Goal: Answer question/provide support: Share knowledge or assist other users

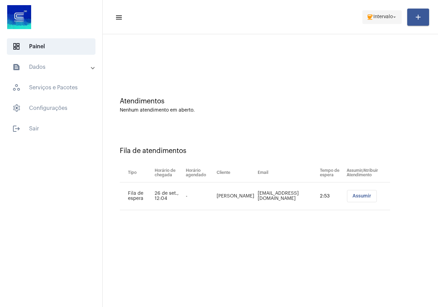
click at [387, 21] on span "coffee Intervalo arrow_drop_down" at bounding box center [382, 17] width 31 height 12
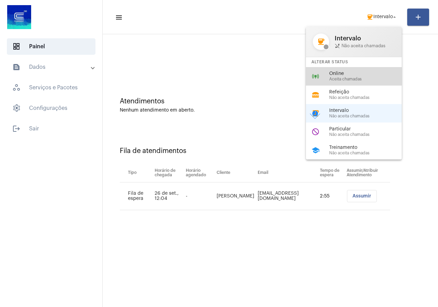
click at [356, 77] on span "Aceita chamadas" at bounding box center [369, 79] width 78 height 4
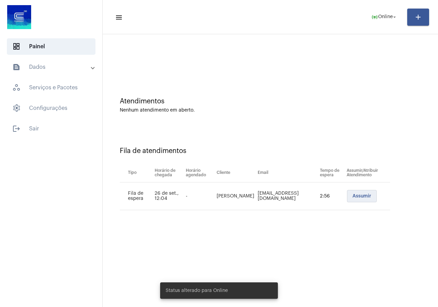
click at [361, 194] on span "Assumir" at bounding box center [362, 196] width 19 height 5
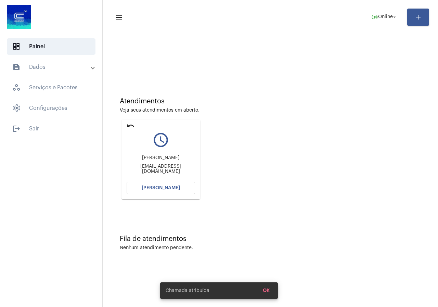
click at [171, 187] on span "[PERSON_NAME]" at bounding box center [161, 188] width 38 height 5
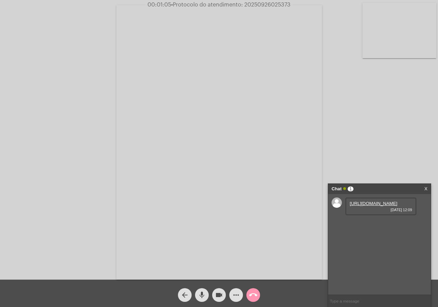
click at [370, 206] on link "[URL][DOMAIN_NAME]" at bounding box center [374, 203] width 48 height 5
click at [377, 226] on link "[URL][DOMAIN_NAME]" at bounding box center [374, 223] width 48 height 5
click at [406, 282] on div "[URL][DOMAIN_NAME] [DATE] 12:09 [URL][DOMAIN_NAME] [DATE] 12:09" at bounding box center [379, 244] width 103 height 101
click at [365, 265] on link "[URL][DOMAIN_NAME]" at bounding box center [374, 262] width 48 height 5
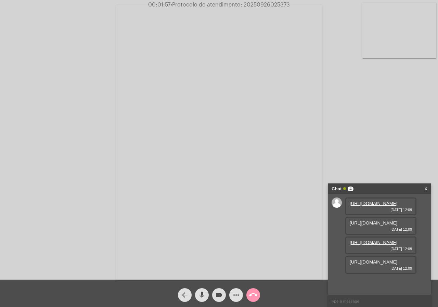
scroll to position [41, 0]
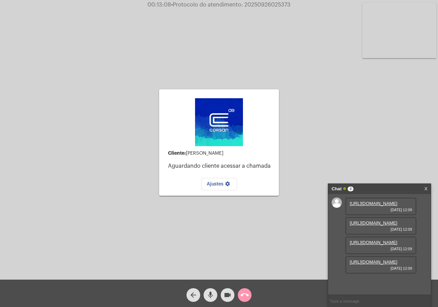
click at [170, 300] on div "arrow_back mic videocam call_end" at bounding box center [219, 293] width 438 height 27
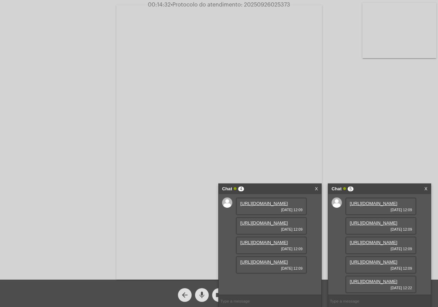
scroll to position [76, 0]
click at [367, 279] on link "[URL][DOMAIN_NAME]" at bounding box center [374, 281] width 48 height 5
click at [318, 187] on link "X" at bounding box center [316, 189] width 3 height 10
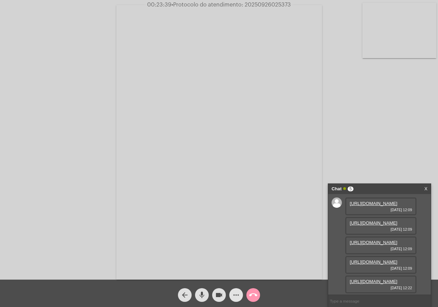
click at [238, 292] on mat-icon "more_horiz" at bounding box center [236, 295] width 8 height 8
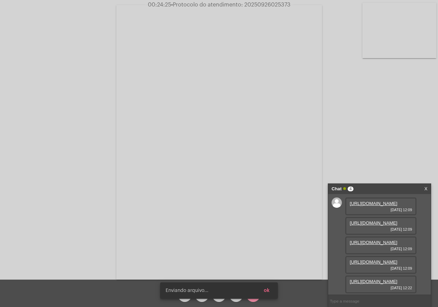
click at [344, 296] on input "text" at bounding box center [379, 301] width 103 height 12
type input "me escuta?"
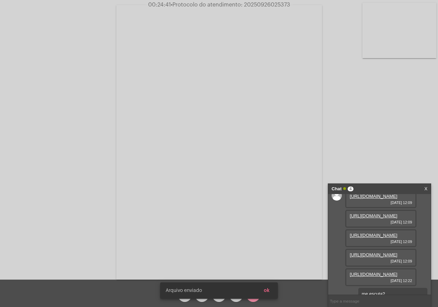
scroll to position [130, 0]
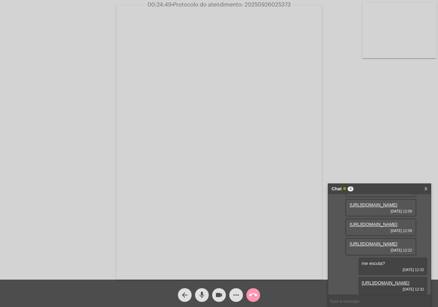
click at [360, 298] on input "text" at bounding box center [379, 301] width 103 height 12
click at [351, 302] on input "text" at bounding box center [379, 301] width 103 height 12
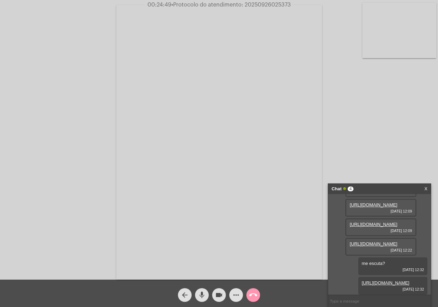
click at [351, 302] on input "text" at bounding box center [379, 301] width 103 height 12
type input "dienifer?"
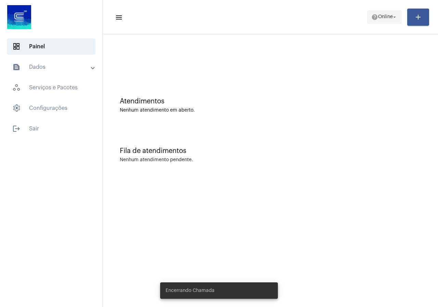
click at [378, 15] on span "Online" at bounding box center [385, 17] width 15 height 5
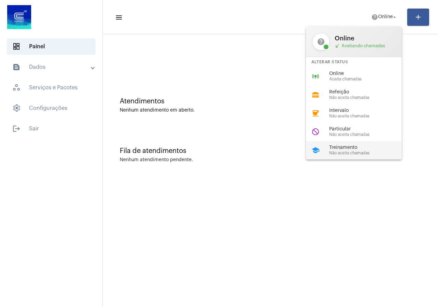
click at [367, 145] on div "school Treinamento Não aceita chamadas" at bounding box center [359, 150] width 107 height 18
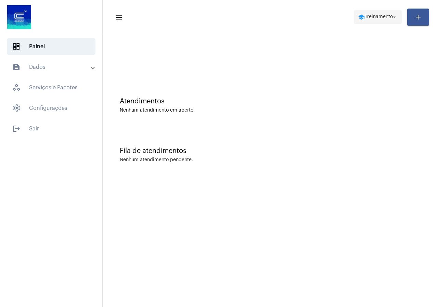
click at [370, 17] on span "Treinamento" at bounding box center [379, 17] width 28 height 5
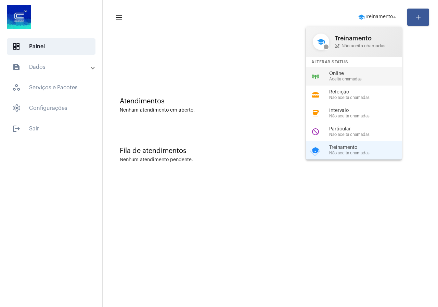
click at [344, 72] on span "Online" at bounding box center [369, 73] width 78 height 5
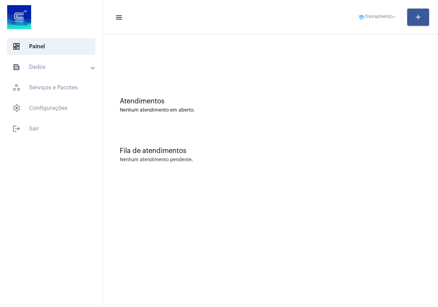
click at [344, 72] on div at bounding box center [270, 57] width 329 height 39
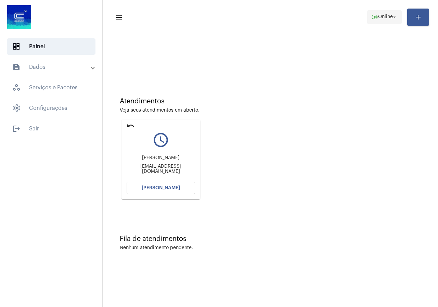
drag, startPoint x: 368, startPoint y: 29, endPoint x: 369, endPoint y: 20, distance: 9.3
click at [369, 26] on mat-toolbar "menu online_prediction Online arrow_drop_down add" at bounding box center [271, 17] width 336 height 34
click at [372, 20] on mat-icon "online_prediction" at bounding box center [375, 17] width 7 height 7
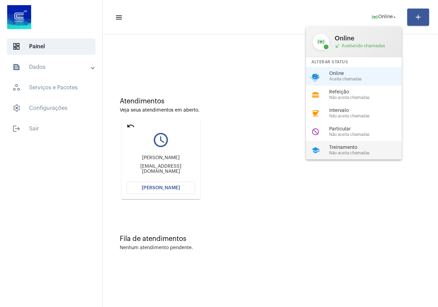
click at [347, 144] on div "school Treinamento Não aceita chamadas" at bounding box center [359, 150] width 107 height 18
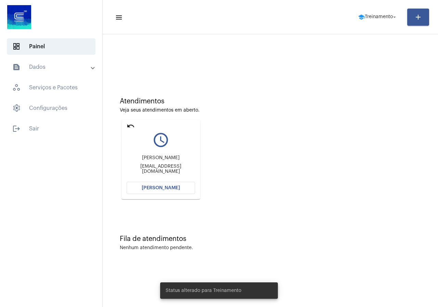
click at [130, 125] on mat-icon "undo" at bounding box center [131, 126] width 8 height 8
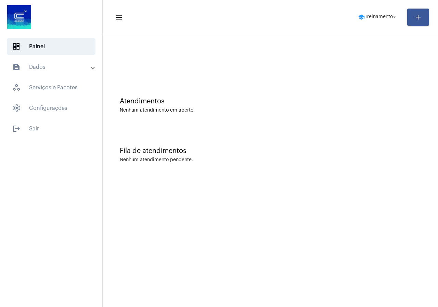
click at [350, 12] on mat-toolbar-row "menu school Treinamento arrow_drop_down add" at bounding box center [271, 17] width 336 height 22
click at [361, 13] on span "school Treinamento arrow_drop_down" at bounding box center [378, 17] width 40 height 12
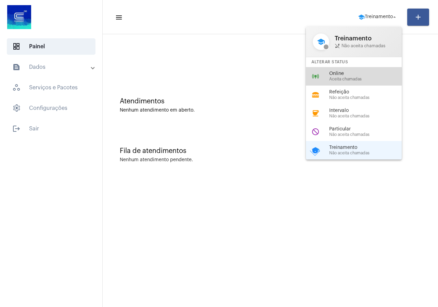
click at [348, 73] on span "Online" at bounding box center [369, 73] width 78 height 5
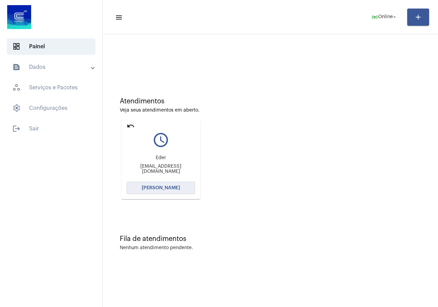
click at [174, 183] on button "[PERSON_NAME]" at bounding box center [161, 188] width 69 height 12
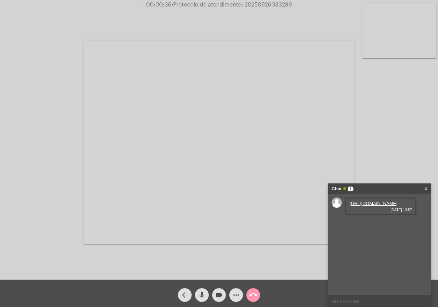
click at [377, 206] on link "https://neft-transfer-bucket.s3.amazonaws.com/temp-e76e5297-a806-5ab7-1564-8a76…" at bounding box center [374, 203] width 48 height 5
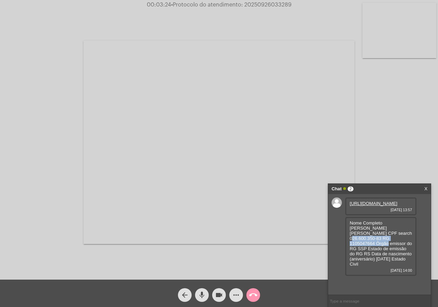
drag, startPoint x: 366, startPoint y: 248, endPoint x: 384, endPoint y: 250, distance: 18.5
click at [384, 250] on span "Nome Completo Josiane Cavalheiro Michelson CPF search 026.600.350-83 RG 1105047…" at bounding box center [381, 244] width 62 height 46
click at [362, 249] on span "Nome Completo Josiane Cavalheiro Michelson CPF search 026.600.350-83 RG 1105047…" at bounding box center [381, 244] width 62 height 46
drag, startPoint x: 364, startPoint y: 249, endPoint x: 394, endPoint y: 250, distance: 30.5
click at [394, 250] on span "Nome Completo Josiane Cavalheiro Michelson CPF search 026.600.350-83 RG 1105047…" at bounding box center [381, 244] width 62 height 46
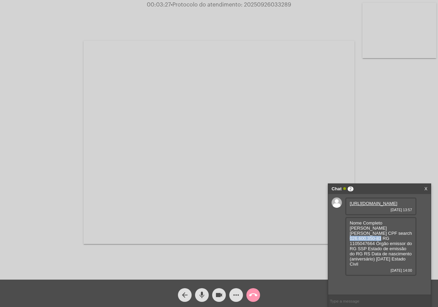
click at [394, 250] on span "Nome Completo Josiane Cavalheiro Michelson CPF search 026.600.350-83 RG 1105047…" at bounding box center [381, 244] width 62 height 46
drag, startPoint x: 396, startPoint y: 248, endPoint x: 364, endPoint y: 251, distance: 32.4
click at [364, 251] on span "Nome Completo Josiane Cavalheiro Michelson CPF search 026.600.350-83 RG 1105047…" at bounding box center [381, 244] width 62 height 46
copy span "026.600.350-83"
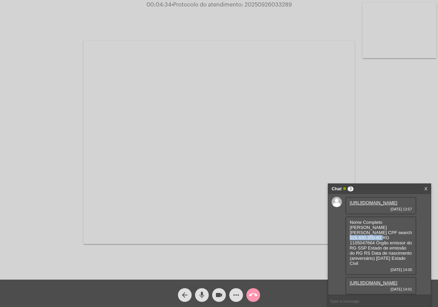
click at [383, 281] on link "https://neft-transfer-bucket.s3.amazonaws.com/temp-2f37fbc1-27f6-7e7c-30f4-063c…" at bounding box center [374, 283] width 48 height 5
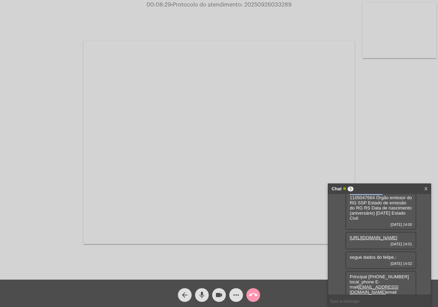
scroll to position [80, 0]
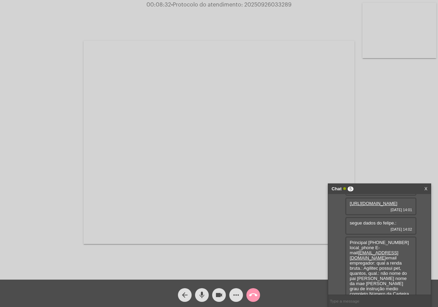
drag, startPoint x: 371, startPoint y: 268, endPoint x: 394, endPoint y: 268, distance: 23.6
drag, startPoint x: 403, startPoint y: 268, endPoint x: 369, endPoint y: 269, distance: 33.6
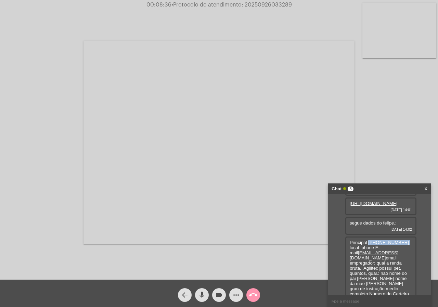
copy span "(55) 99179-0783"
drag, startPoint x: 359, startPoint y: 249, endPoint x: 350, endPoint y: 245, distance: 9.2
copy span "(55) 99179-0783"
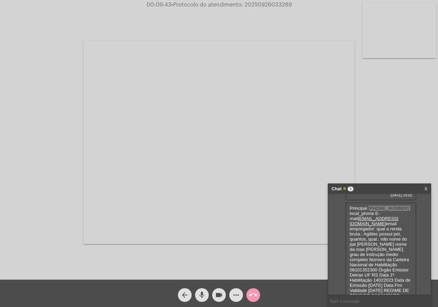
scroll to position [0, 0]
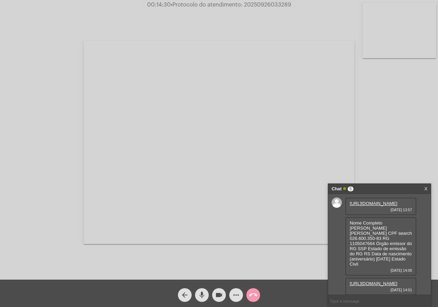
click at [228, 294] on div "more_horiz" at bounding box center [236, 293] width 17 height 17
click at [231, 295] on button "more_horiz" at bounding box center [236, 295] width 14 height 14
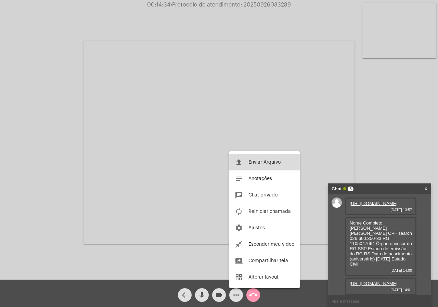
click at [268, 164] on span "Enviar Arquivo" at bounding box center [265, 162] width 32 height 5
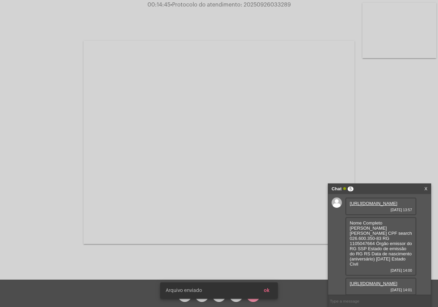
scroll to position [244, 0]
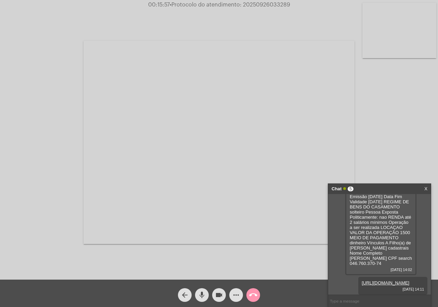
click at [277, 5] on span "• Protocolo do atendimento: 20250926033289" at bounding box center [230, 4] width 121 height 5
click at [276, 5] on span "• Protocolo do atendimento: 20250926033289" at bounding box center [230, 4] width 121 height 5
copy span "20250926033289"
click at [241, 293] on button "more_horiz" at bounding box center [236, 295] width 14 height 14
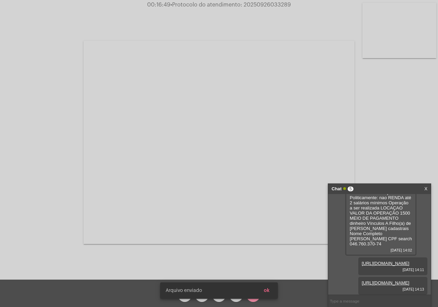
scroll to position [279, 0]
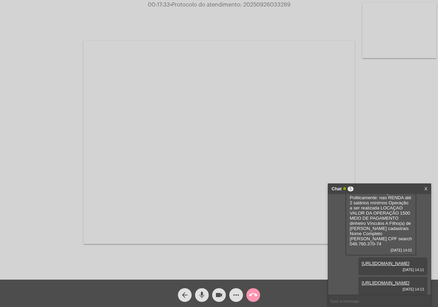
click at [382, 281] on link "https://neft-transfer-bucket.s3.amazonaws.com/temp-0dc3bec5-4505-00bd-d798-a31f…" at bounding box center [386, 283] width 48 height 5
click at [254, 300] on span "call_end" at bounding box center [253, 295] width 8 height 14
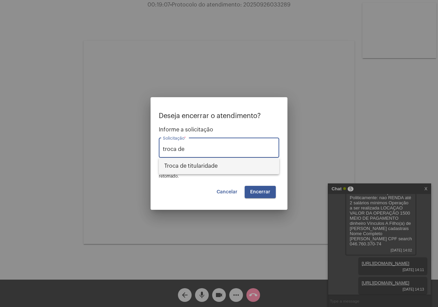
click at [202, 170] on span "Troca de titularidade" at bounding box center [219, 166] width 110 height 16
type input "Troca de titularidade"
click at [259, 198] on button "Encerrar" at bounding box center [260, 192] width 31 height 12
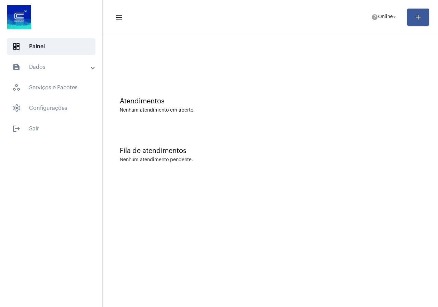
click at [385, 26] on mat-toolbar-row "menu help Online arrow_drop_down add" at bounding box center [271, 17] width 336 height 22
drag, startPoint x: 385, startPoint y: 26, endPoint x: 385, endPoint y: 21, distance: 5.1
click at [385, 24] on mat-toolbar-row "menu help Online arrow_drop_down add" at bounding box center [271, 17] width 336 height 22
click at [385, 21] on span "help Online arrow_drop_down" at bounding box center [385, 17] width 26 height 12
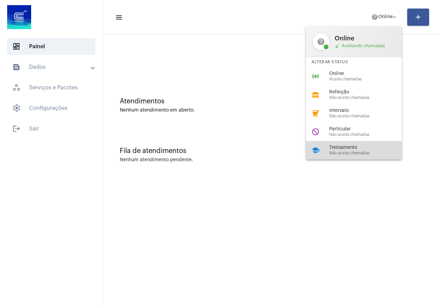
click at [336, 142] on div "school Treinamento Não aceita chamadas" at bounding box center [359, 150] width 107 height 18
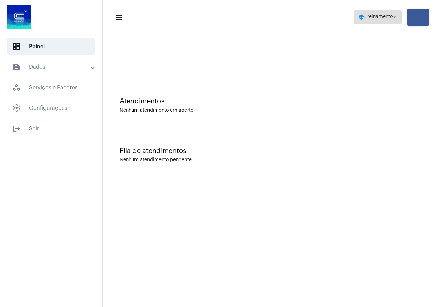
click at [394, 17] on mat-icon "arrow_drop_down" at bounding box center [395, 17] width 6 height 6
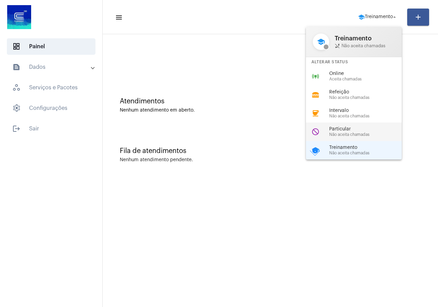
click at [368, 125] on div "do_not_disturb Particular Não aceita chamadas" at bounding box center [359, 132] width 107 height 18
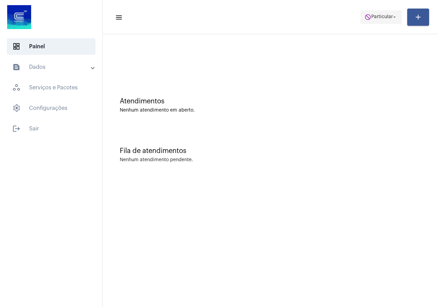
click at [370, 21] on span "do_not_disturb Particular arrow_drop_down" at bounding box center [381, 17] width 33 height 12
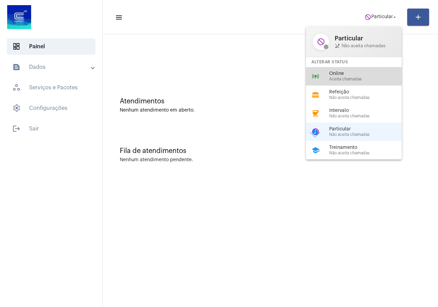
click at [358, 76] on div "Online Aceita chamadas" at bounding box center [369, 76] width 78 height 10
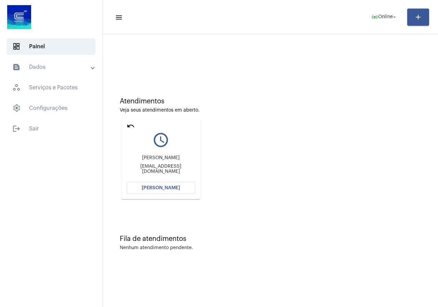
click at [129, 187] on button "[PERSON_NAME]" at bounding box center [161, 188] width 69 height 12
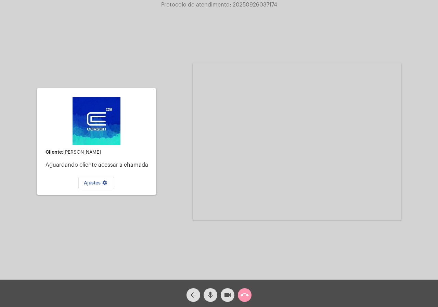
click at [251, 299] on button "call_end" at bounding box center [245, 295] width 14 height 14
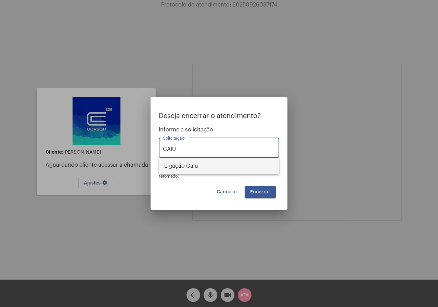
click at [183, 167] on span "Ligação Caiu" at bounding box center [219, 166] width 110 height 16
type input "Ligação Caiu"
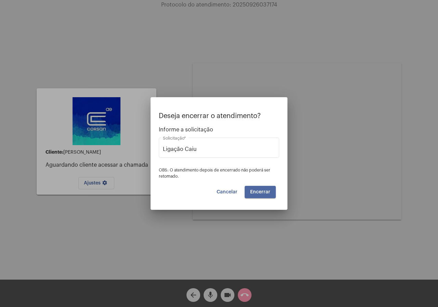
click at [267, 196] on button "Encerrar" at bounding box center [260, 192] width 31 height 12
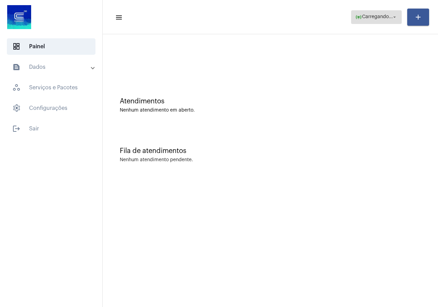
click at [376, 23] on span "online_prediction Carregando... arrow_drop_down" at bounding box center [377, 17] width 42 height 12
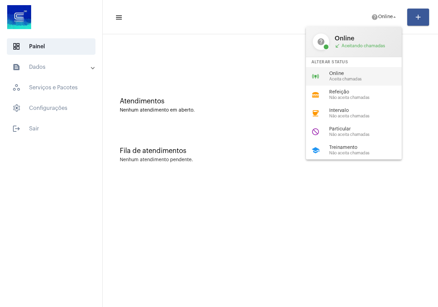
click at [335, 80] on span "Aceita chamadas" at bounding box center [369, 79] width 78 height 4
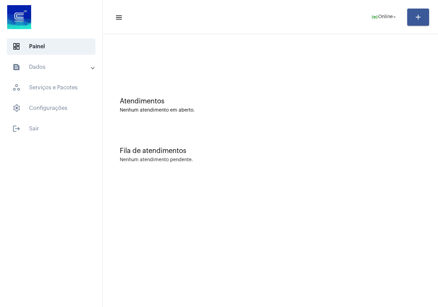
drag, startPoint x: 142, startPoint y: 304, endPoint x: 236, endPoint y: 296, distance: 94.5
click at [236, 296] on mat-sidenav-content "menu online_prediction Online arrow_drop_down add Atendimentos Nenhum atendimen…" at bounding box center [271, 153] width 336 height 307
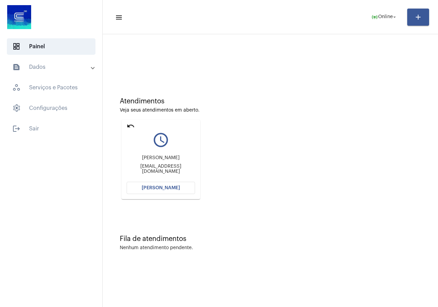
click at [178, 183] on button "[PERSON_NAME]" at bounding box center [161, 188] width 69 height 12
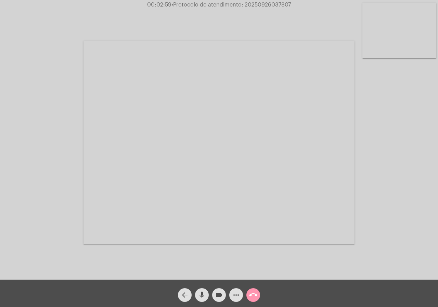
click at [236, 297] on mat-icon "more_horiz" at bounding box center [236, 295] width 8 height 8
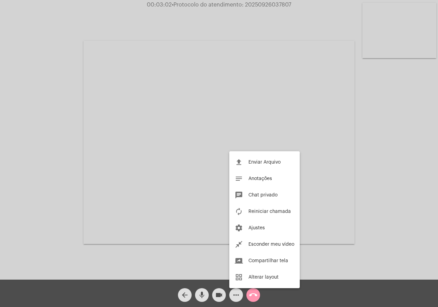
click at [10, 146] on div at bounding box center [219, 153] width 438 height 307
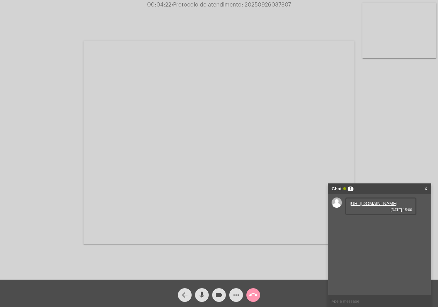
click at [358, 206] on link "https://neft-transfer-bucket.s3.amazonaws.com/temp-0f1af3e9-2743-b7b5-de86-54b7…" at bounding box center [374, 203] width 48 height 5
click at [0, 159] on div "Acessando Câmera e Microfone..." at bounding box center [219, 140] width 438 height 280
click at [364, 226] on link "https://neft-transfer-bucket.s3.amazonaws.com/temp-37133297-530c-935e-f4fc-b5bf…" at bounding box center [374, 223] width 48 height 5
click at [221, 288] on span "videocam" at bounding box center [219, 295] width 8 height 14
click at [219, 295] on mat-icon "videocam_off" at bounding box center [219, 295] width 8 height 8
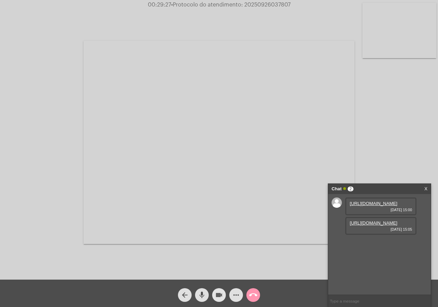
click at [221, 295] on mat-icon "videocam" at bounding box center [219, 295] width 8 height 8
click at [220, 295] on mat-icon "videocam_off" at bounding box center [219, 295] width 8 height 8
click at [385, 245] on link "https://neft-transfer-bucket.s3.amazonaws.com/temp-16873a5e-e2c6-e04f-db28-bb58…" at bounding box center [374, 242] width 48 height 5
click at [258, 6] on span "• Protocolo do atendimento: 20250926037807" at bounding box center [232, 4] width 120 height 5
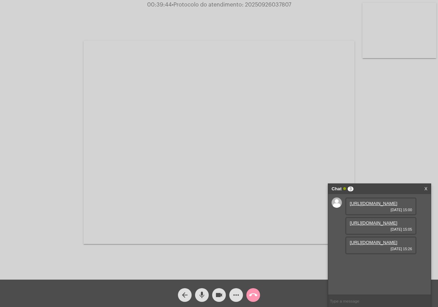
click at [258, 6] on span "• Protocolo do atendimento: 20250926037807" at bounding box center [232, 4] width 120 height 5
copy span "20250926037807"
click at [251, 292] on mat-icon "call_end" at bounding box center [253, 295] width 8 height 8
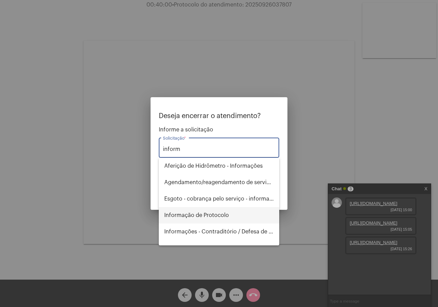
click at [242, 218] on span "Informação de Protocolo" at bounding box center [219, 215] width 110 height 16
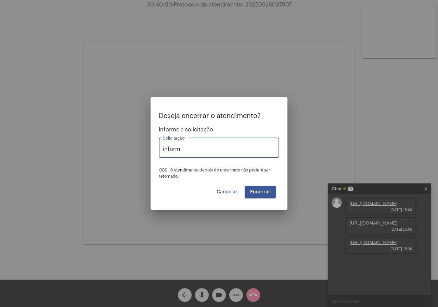
type input "Informação de Protocolo"
click at [262, 189] on button "Encerrar" at bounding box center [260, 192] width 31 height 12
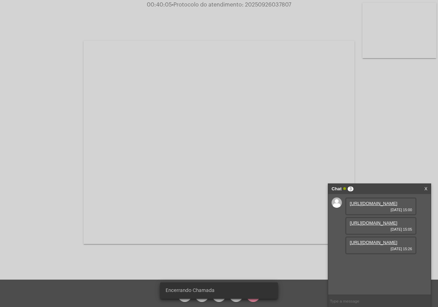
click at [262, 189] on video at bounding box center [219, 142] width 271 height 203
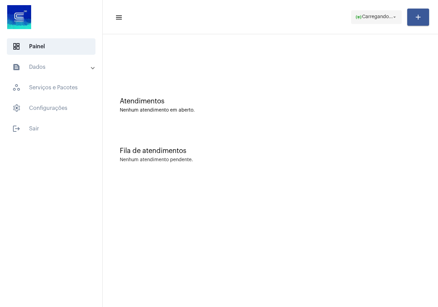
click at [364, 19] on span "Carregando..." at bounding box center [377, 17] width 31 height 5
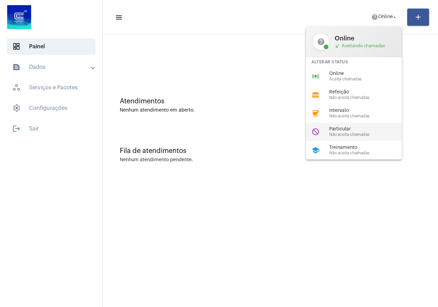
click at [343, 131] on span "Particular" at bounding box center [369, 129] width 78 height 5
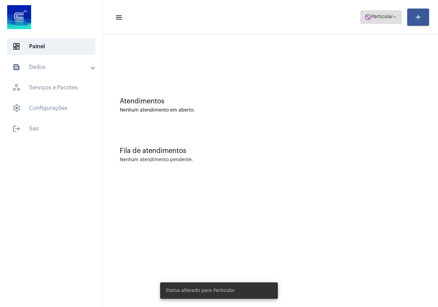
click at [377, 15] on span "Particular" at bounding box center [383, 17] width 22 height 5
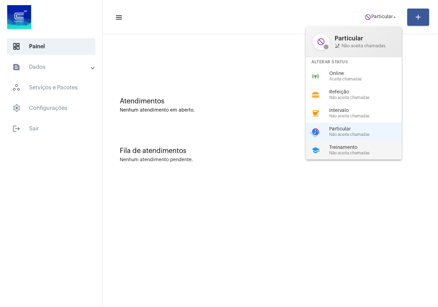
click at [351, 157] on div "school Treinamento Não aceita chamadas" at bounding box center [359, 150] width 107 height 18
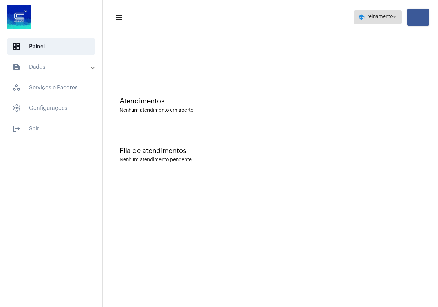
click at [376, 17] on span "Treinamento" at bounding box center [379, 17] width 28 height 5
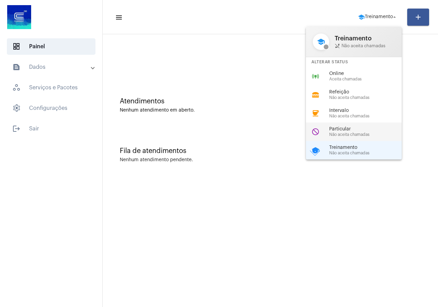
click at [359, 133] on span "Não aceita chamadas" at bounding box center [369, 135] width 78 height 4
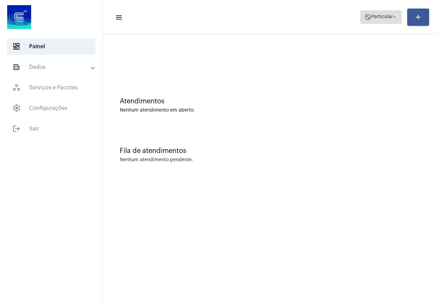
click at [392, 17] on mat-icon "arrow_drop_down" at bounding box center [395, 17] width 6 height 6
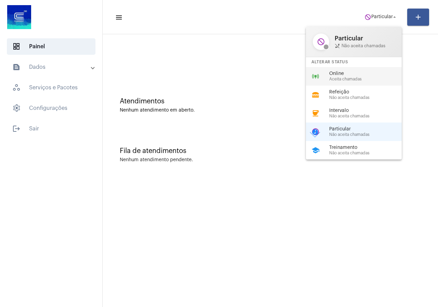
click at [364, 67] on div "online_prediction Online Aceita chamadas" at bounding box center [359, 76] width 107 height 18
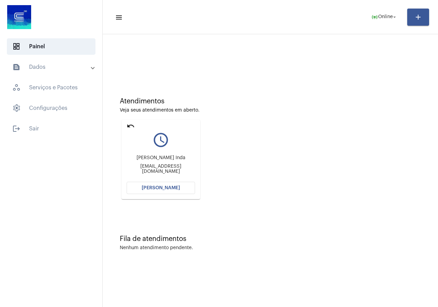
click at [155, 189] on span "[PERSON_NAME]" at bounding box center [161, 188] width 38 height 5
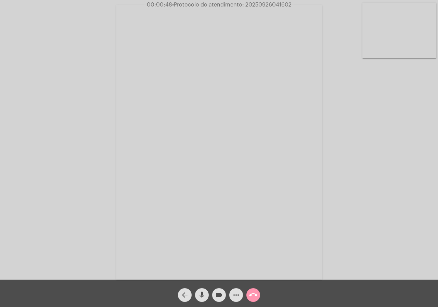
click at [235, 301] on span "more_horiz" at bounding box center [236, 295] width 8 height 14
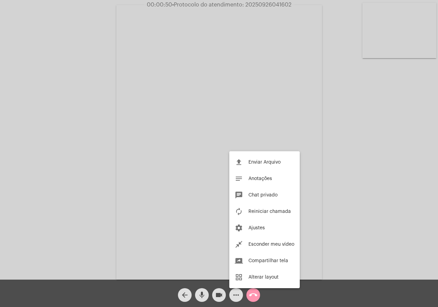
click at [26, 181] on div at bounding box center [219, 153] width 438 height 307
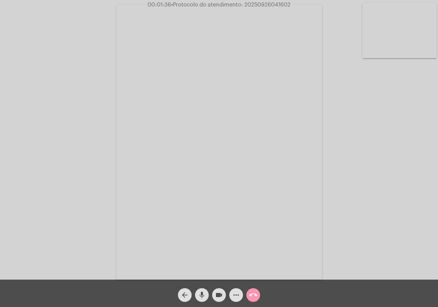
click at [216, 295] on mat-icon "videocam" at bounding box center [219, 295] width 8 height 8
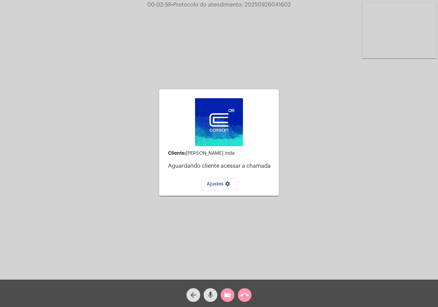
click at [227, 291] on span "videocam_off" at bounding box center [228, 295] width 8 height 14
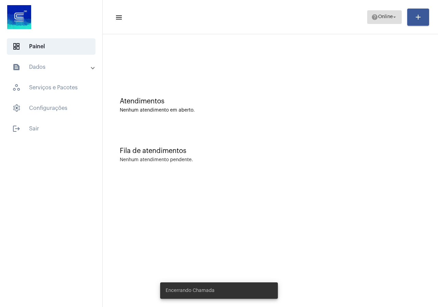
click at [385, 15] on span "Online" at bounding box center [385, 17] width 15 height 5
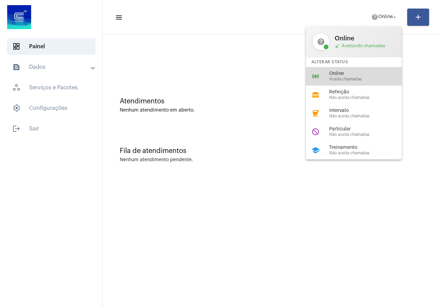
click at [348, 71] on div "online_prediction Online Aceita chamadas" at bounding box center [359, 76] width 107 height 18
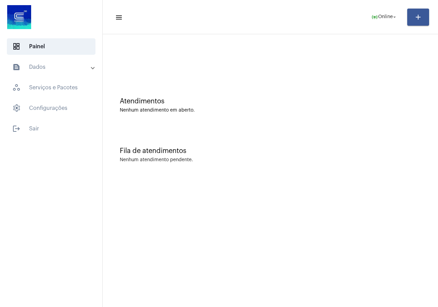
click at [290, 224] on mat-sidenav-content "menu online_prediction Online arrow_drop_down add Atendimentos Nenhum atendimen…" at bounding box center [271, 153] width 336 height 307
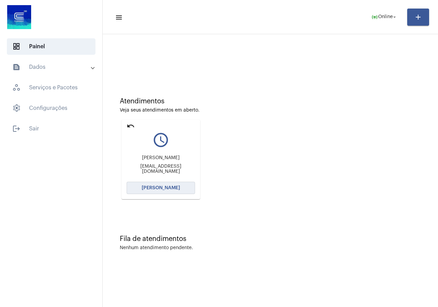
click at [185, 191] on button "[PERSON_NAME]" at bounding box center [161, 188] width 69 height 12
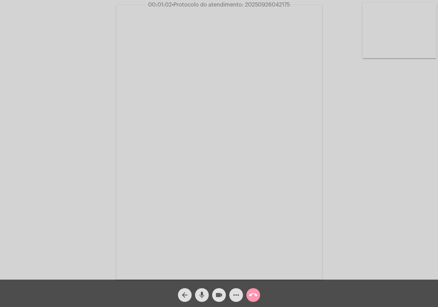
click at [222, 289] on span "videocam" at bounding box center [219, 295] width 8 height 14
click at [220, 295] on mat-icon "videocam_off" at bounding box center [219, 295] width 8 height 8
click at [220, 295] on mat-icon "videocam" at bounding box center [219, 295] width 8 height 8
click at [220, 295] on mat-icon "videocam_off" at bounding box center [219, 295] width 8 height 8
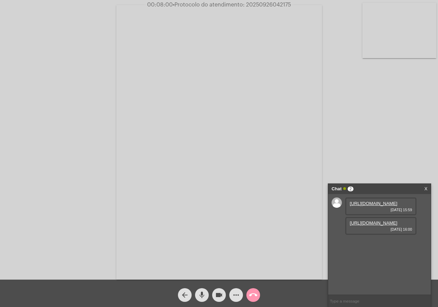
click at [378, 206] on link "https://neft-transfer-bucket.s3.amazonaws.com/temp-f43967bf-4737-6ef9-eb2f-969c…" at bounding box center [374, 203] width 48 height 5
click at [438, 135] on div "Acessando Câmera e Microfone..." at bounding box center [219, 140] width 438 height 280
click at [375, 226] on link "https://neft-transfer-bucket.s3.amazonaws.com/temp-96b0f9f8-1b9b-f2f2-90ef-986e…" at bounding box center [374, 223] width 48 height 5
click at [413, 154] on div "Acessando Câmera e Microfone..." at bounding box center [219, 142] width 437 height 280
click at [368, 245] on link "https://neft-transfer-bucket.s3.amazonaws.com/temp-fe26fecb-f63c-9d12-4bc0-ec21…" at bounding box center [374, 242] width 48 height 5
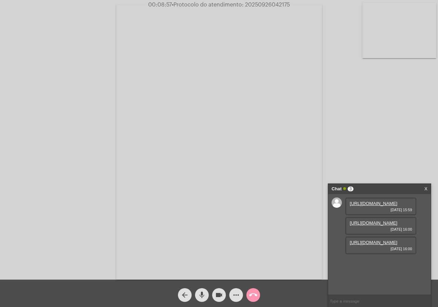
click at [85, 66] on div "Acessando Câmera e Microfone..." at bounding box center [219, 142] width 437 height 280
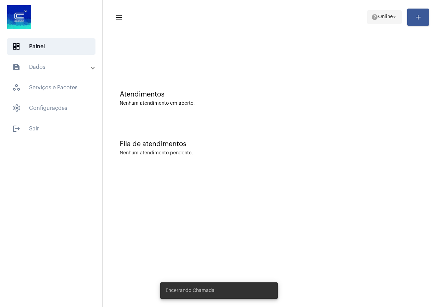
click at [393, 19] on mat-icon "arrow_drop_down" at bounding box center [395, 17] width 6 height 6
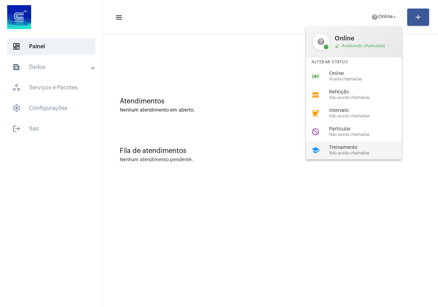
click at [325, 145] on div "school Treinamento Não aceita chamadas" at bounding box center [359, 150] width 107 height 18
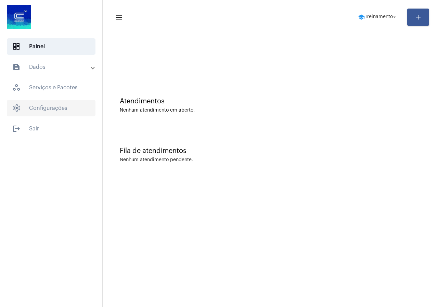
click at [38, 112] on span "settings Configurações" at bounding box center [51, 108] width 89 height 16
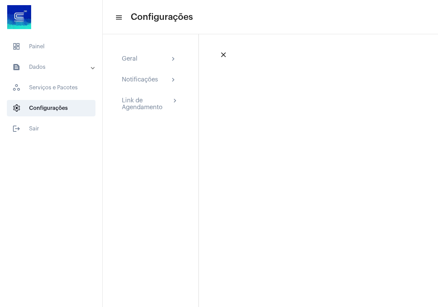
click at [54, 59] on mat-expansion-panel-header "text_snippet_outlined Dados" at bounding box center [53, 67] width 98 height 16
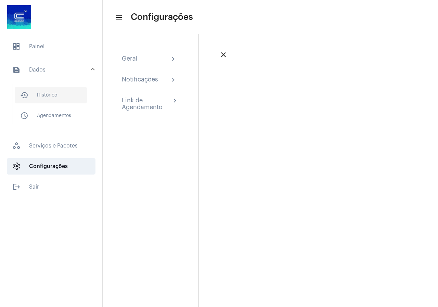
click at [50, 91] on span "history_outlined Histórico" at bounding box center [51, 95] width 72 height 16
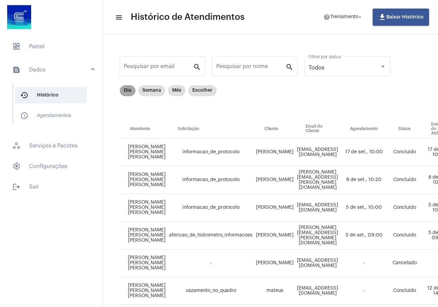
click at [132, 86] on mat-chip "Dia" at bounding box center [128, 90] width 16 height 11
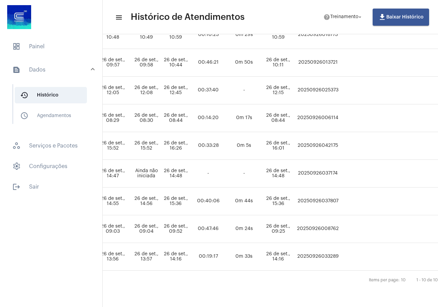
scroll to position [150, 361]
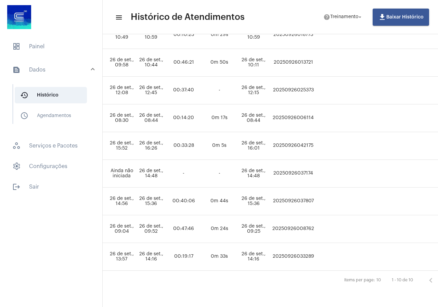
click at [316, 137] on td "20250926042175" at bounding box center [293, 146] width 45 height 28
copy td "20250926042175"
click at [46, 52] on span "dashboard Painel" at bounding box center [51, 46] width 89 height 16
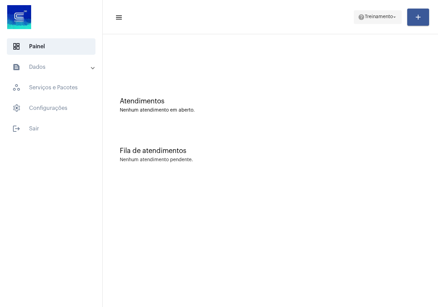
click at [358, 13] on span "help Treinamento arrow_drop_down" at bounding box center [378, 17] width 40 height 12
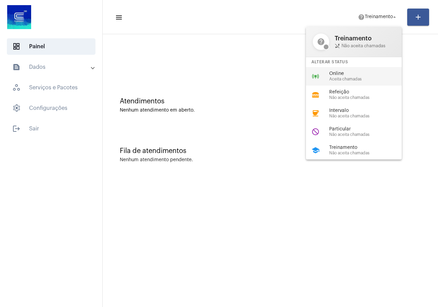
click at [344, 85] on div "online_prediction Online Aceita chamadas" at bounding box center [359, 76] width 107 height 18
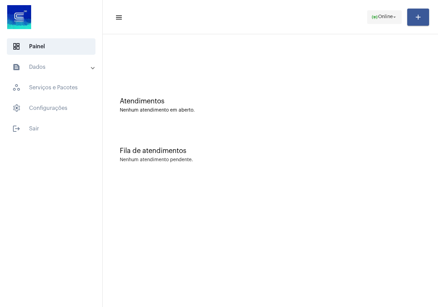
click at [391, 15] on span "Online" at bounding box center [385, 17] width 15 height 5
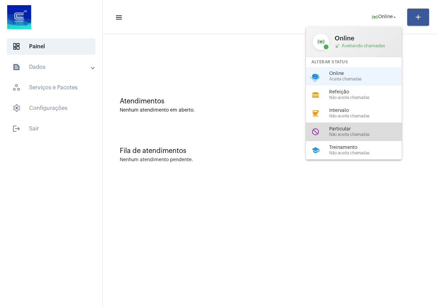
click at [358, 134] on span "Não aceita chamadas" at bounding box center [369, 135] width 78 height 4
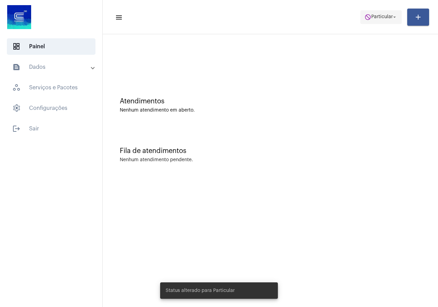
click at [378, 20] on span "do_not_disturb Particular arrow_drop_down" at bounding box center [381, 17] width 33 height 12
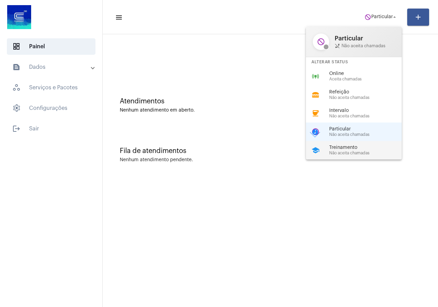
click at [319, 153] on mat-icon "school" at bounding box center [316, 150] width 8 height 8
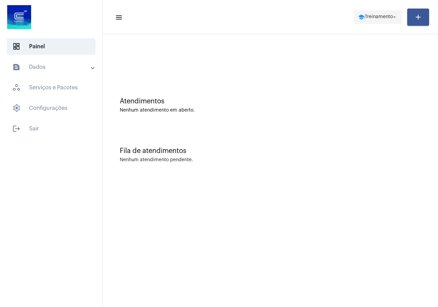
click at [365, 20] on span "school Treinamento arrow_drop_down" at bounding box center [378, 17] width 40 height 12
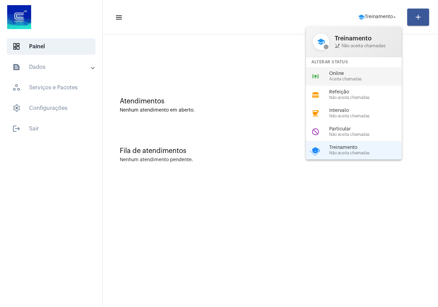
click at [341, 84] on div "online_prediction Online Aceita chamadas" at bounding box center [359, 76] width 107 height 18
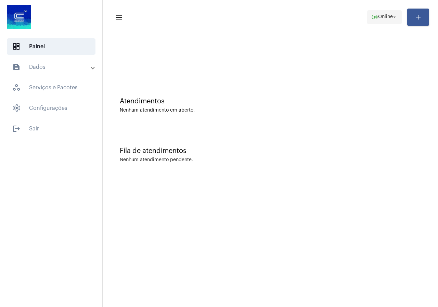
click at [376, 13] on span "online_prediction Online arrow_drop_down" at bounding box center [385, 17] width 26 height 12
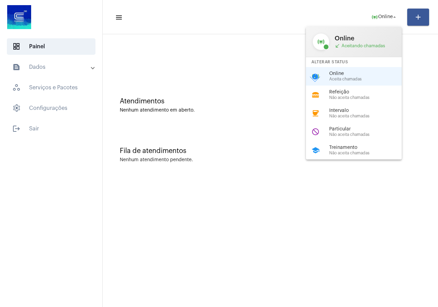
click at [283, 155] on div at bounding box center [219, 153] width 438 height 307
